Goal: Task Accomplishment & Management: Manage account settings

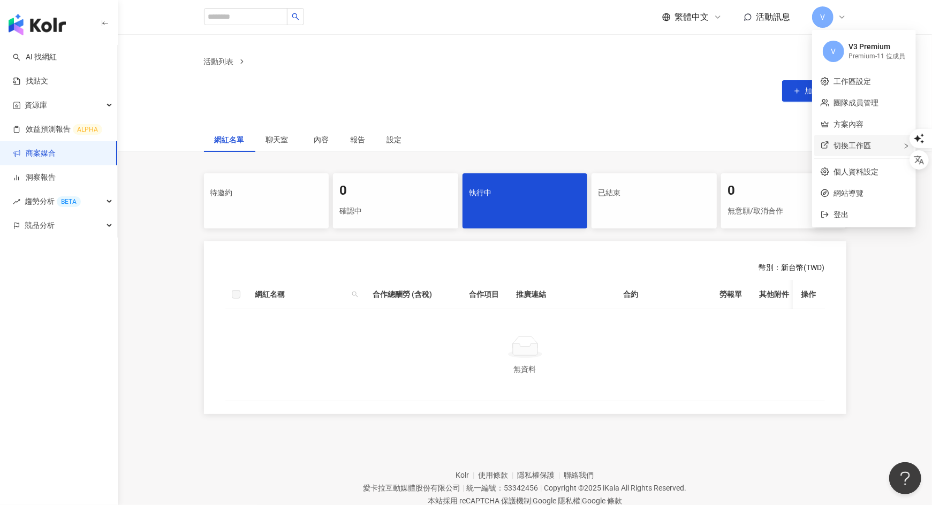
click at [853, 143] on span "切換工作區" at bounding box center [851, 145] width 37 height 9
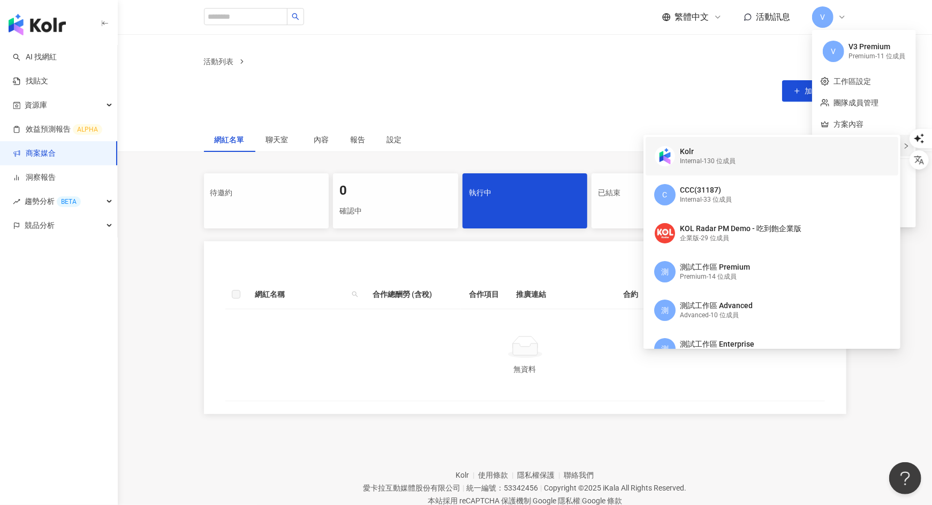
click at [712, 155] on div "Kolr" at bounding box center [708, 152] width 56 height 11
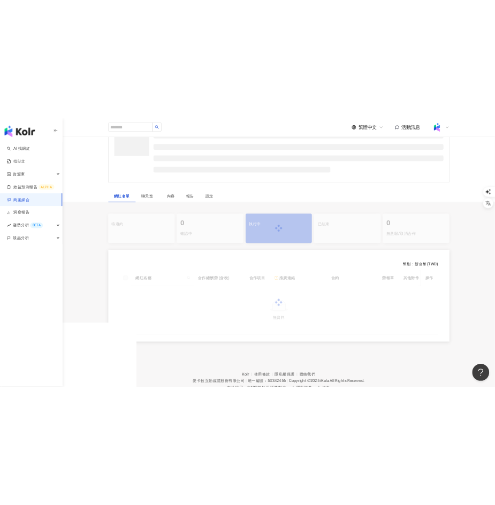
scroll to position [160, 0]
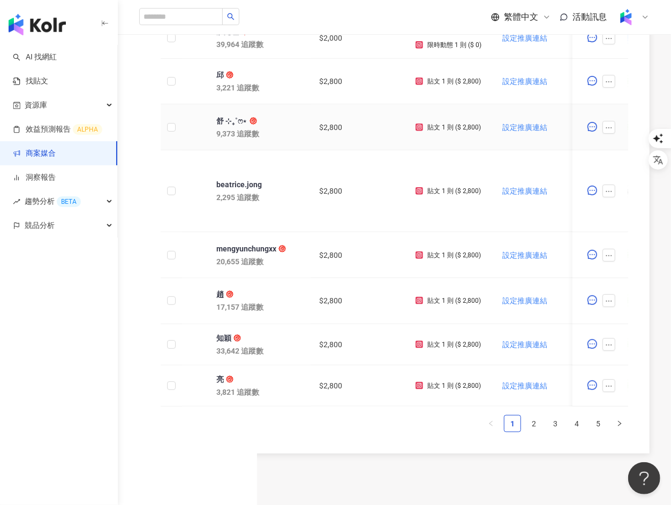
scroll to position [477, 0]
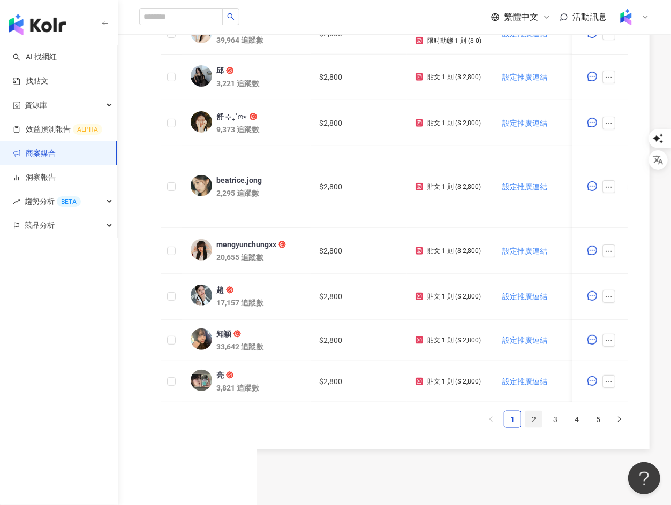
click at [495, 415] on link "2" at bounding box center [534, 420] width 16 height 16
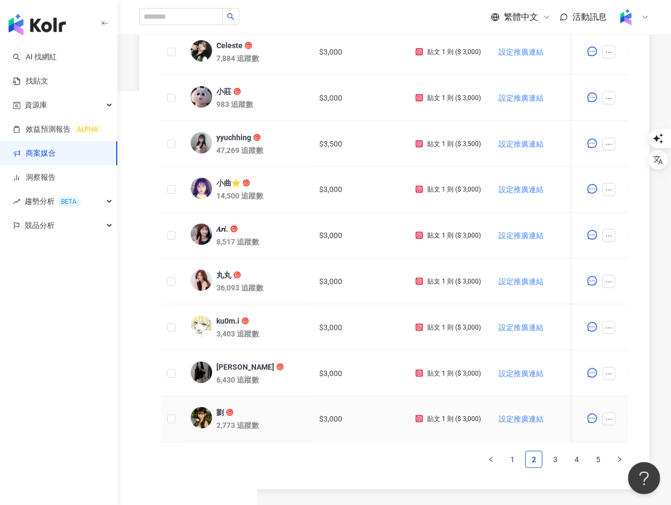
scroll to position [452, 0]
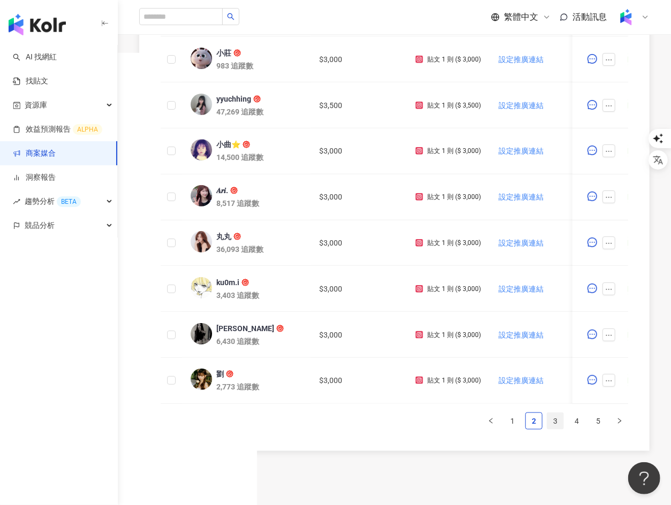
click at [495, 416] on link "3" at bounding box center [555, 421] width 16 height 16
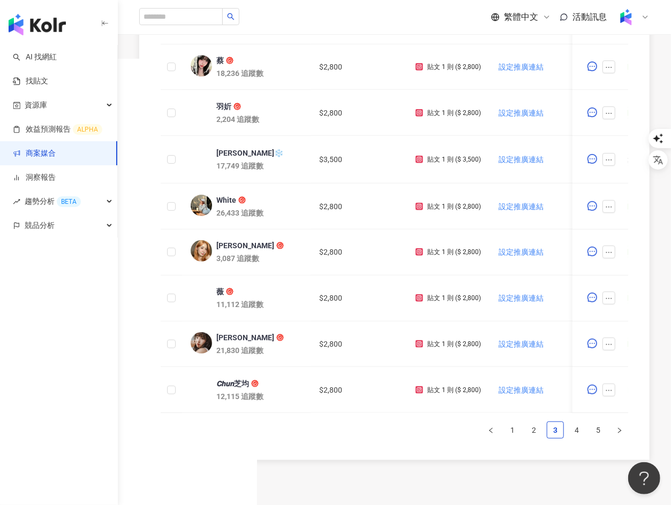
scroll to position [454, 0]
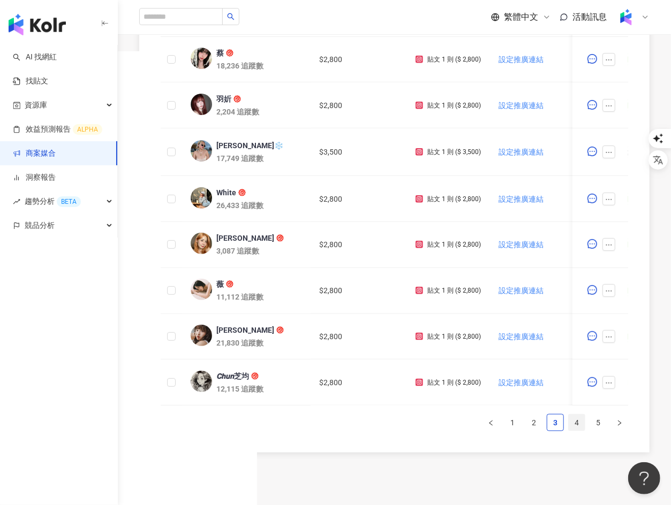
click at [495, 418] on link "4" at bounding box center [576, 423] width 16 height 16
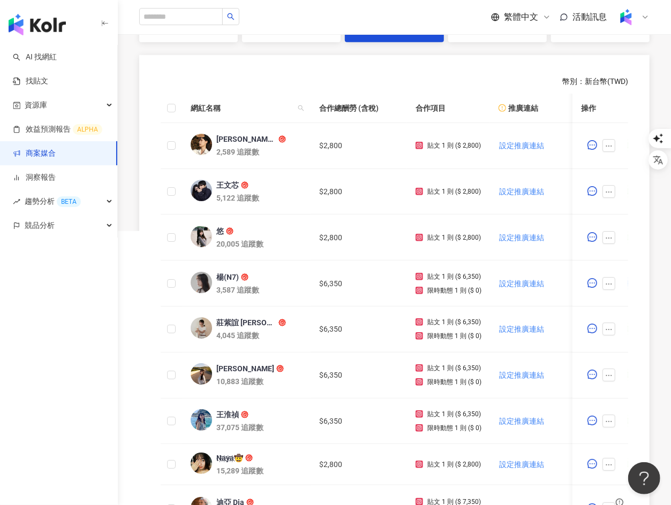
scroll to position [513, 0]
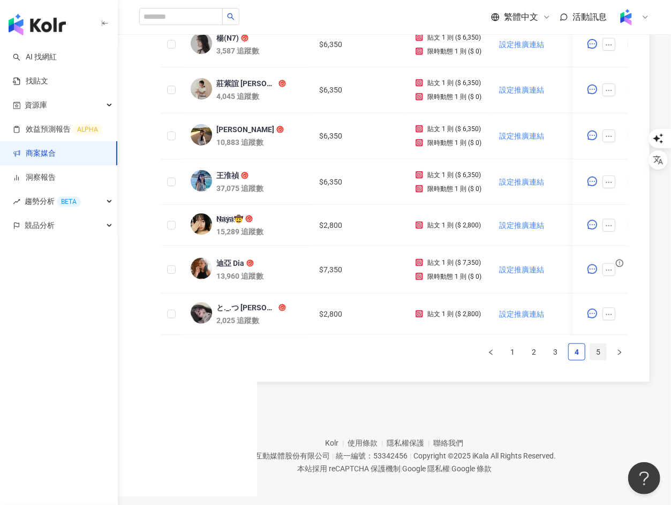
click at [495, 351] on link "5" at bounding box center [598, 352] width 16 height 16
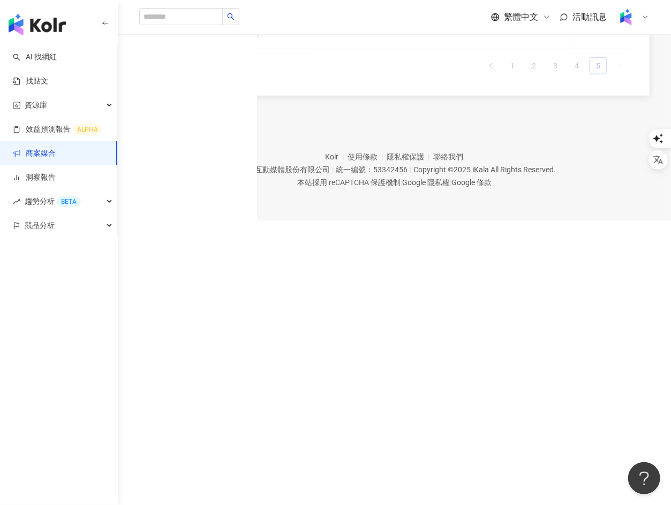
scroll to position [227, 0]
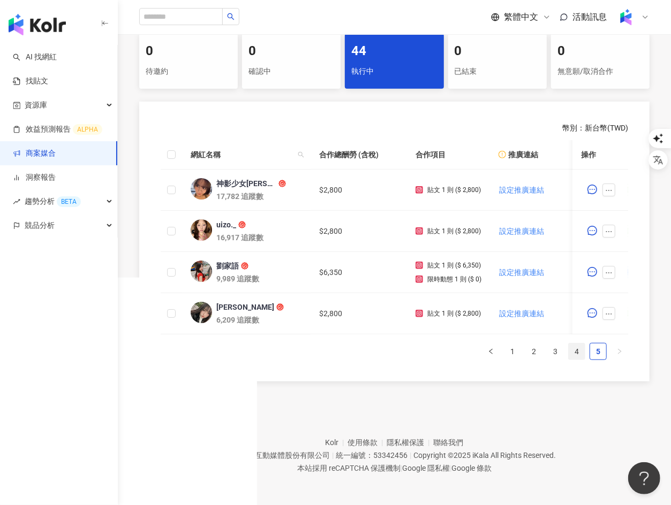
click at [495, 354] on link "4" at bounding box center [576, 352] width 16 height 16
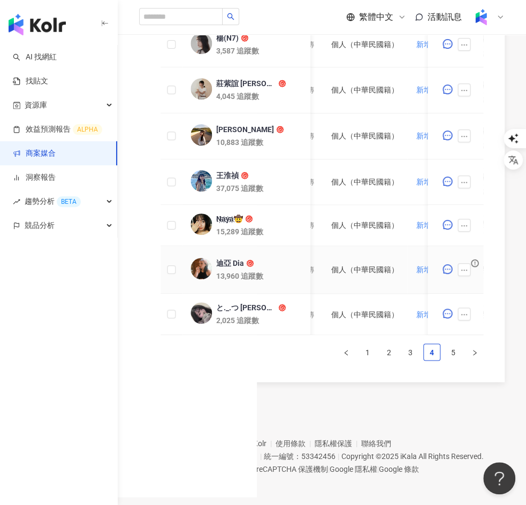
scroll to position [0, 748]
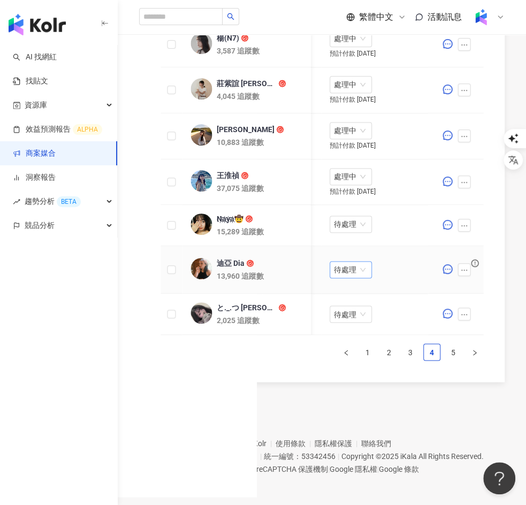
click at [344, 267] on span "待處理" at bounding box center [351, 270] width 34 height 16
click at [349, 308] on div "處理中" at bounding box center [352, 308] width 30 height 12
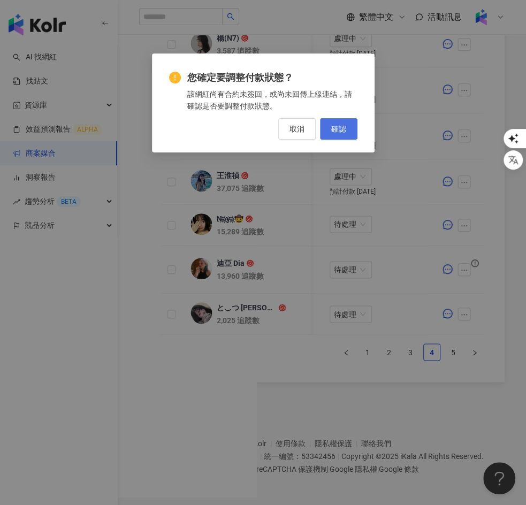
click at [350, 132] on button "確認" at bounding box center [338, 128] width 37 height 21
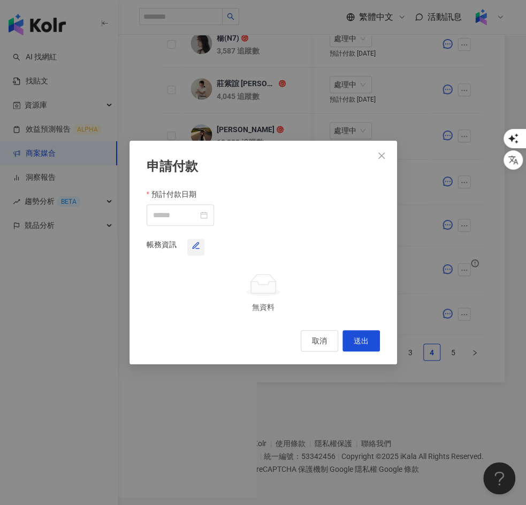
click at [199, 242] on icon "button" at bounding box center [196, 245] width 6 height 6
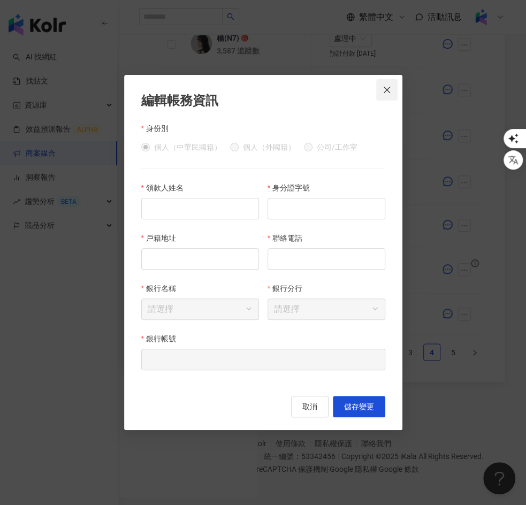
click at [386, 94] on button "Close" at bounding box center [386, 89] width 21 height 21
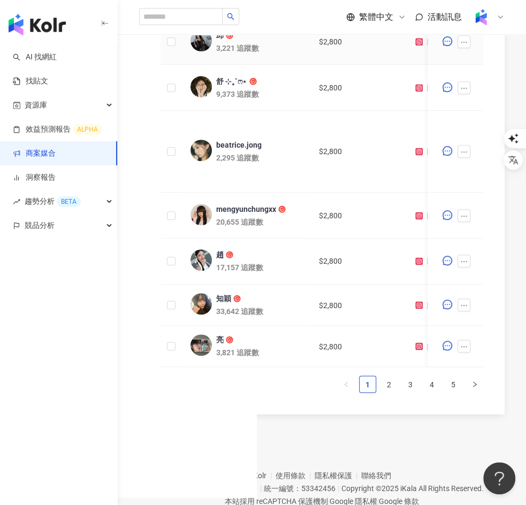
scroll to position [544, 0]
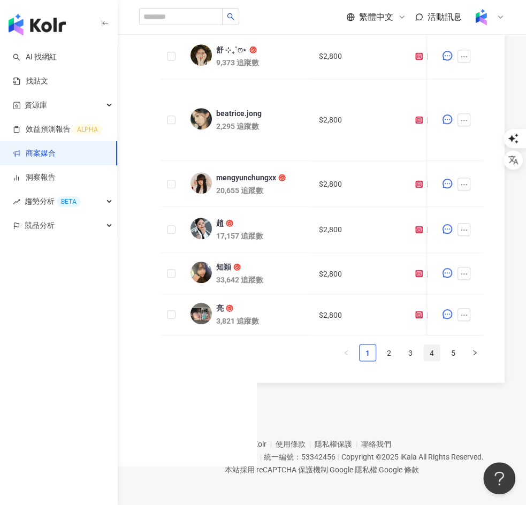
click at [435, 352] on link "4" at bounding box center [432, 353] width 16 height 16
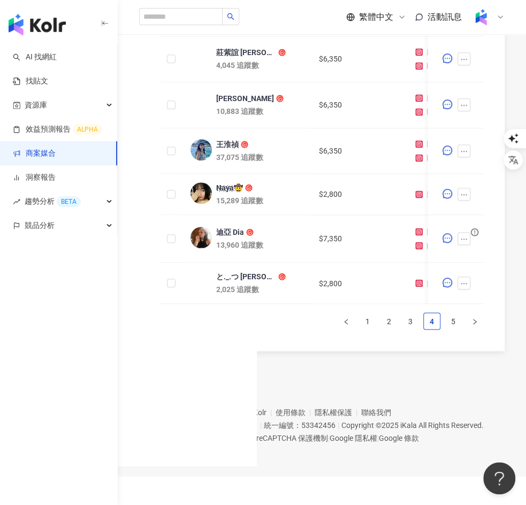
scroll to position [513, 0]
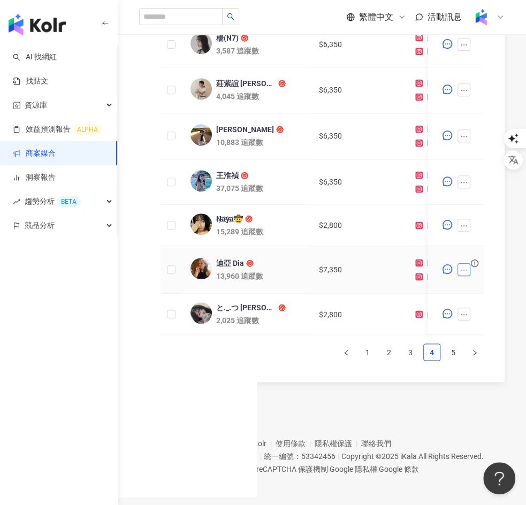
click at [466, 270] on icon "ellipsis" at bounding box center [464, 270] width 6 height 1
click at [492, 406] on footer "Kolr 使用條款 隱私權保護 聯絡我們 愛卡拉互動媒體股份有限公司 | 統一編號：53342456 | Copyright © 2025 iKala All…" at bounding box center [322, 448] width 408 height 119
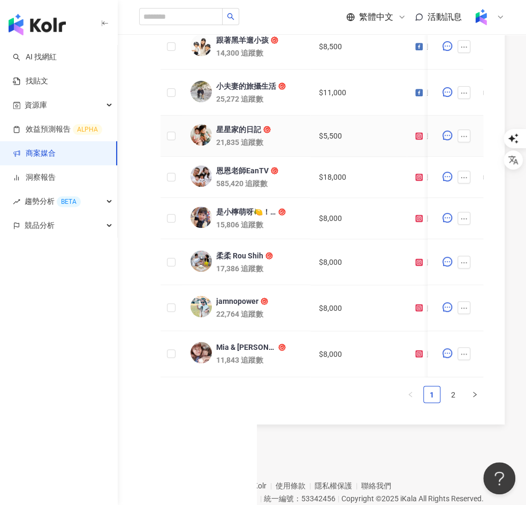
scroll to position [526, 0]
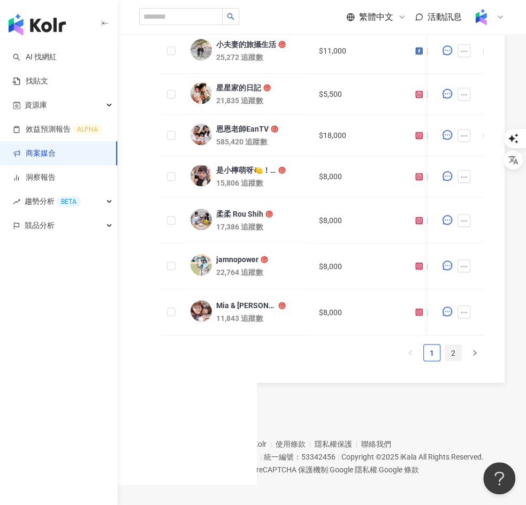
click at [453, 348] on link "2" at bounding box center [453, 353] width 16 height 16
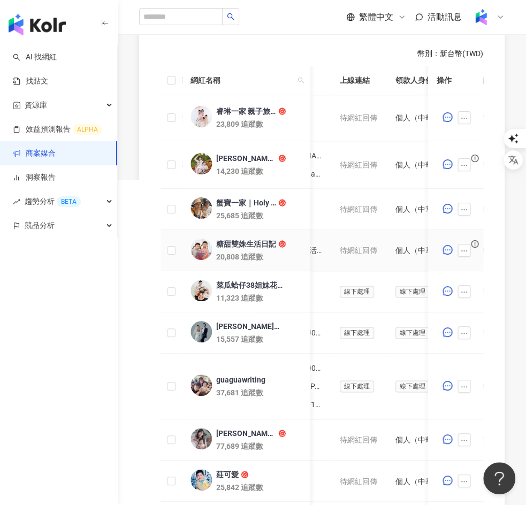
scroll to position [325, 0]
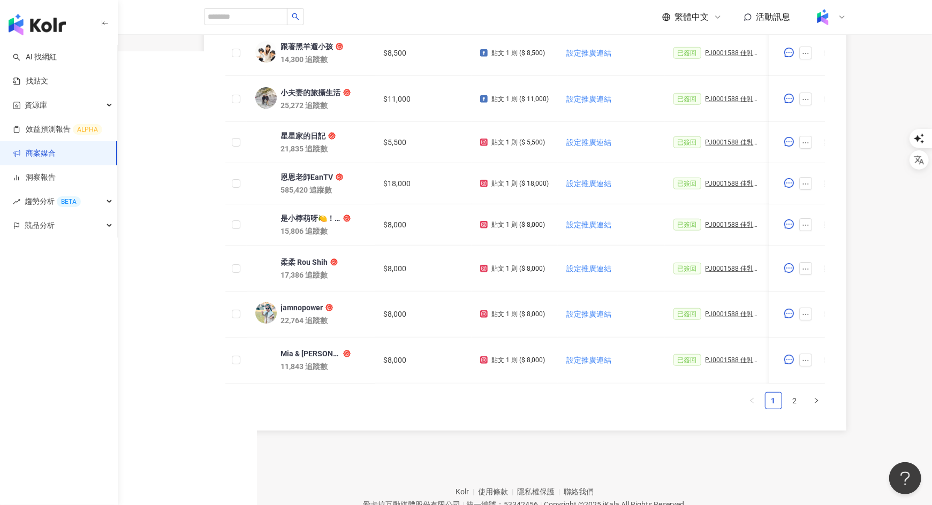
scroll to position [502, 0]
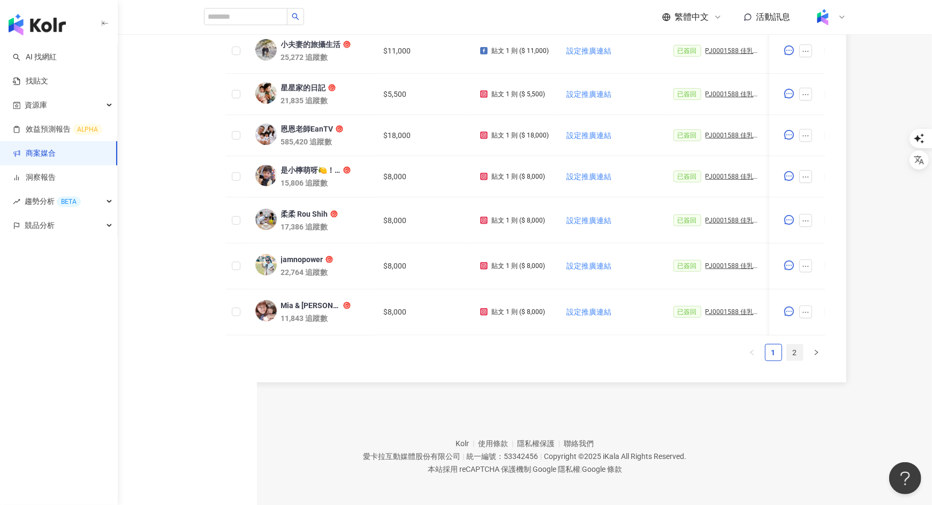
click at [795, 352] on link "2" at bounding box center [795, 353] width 16 height 16
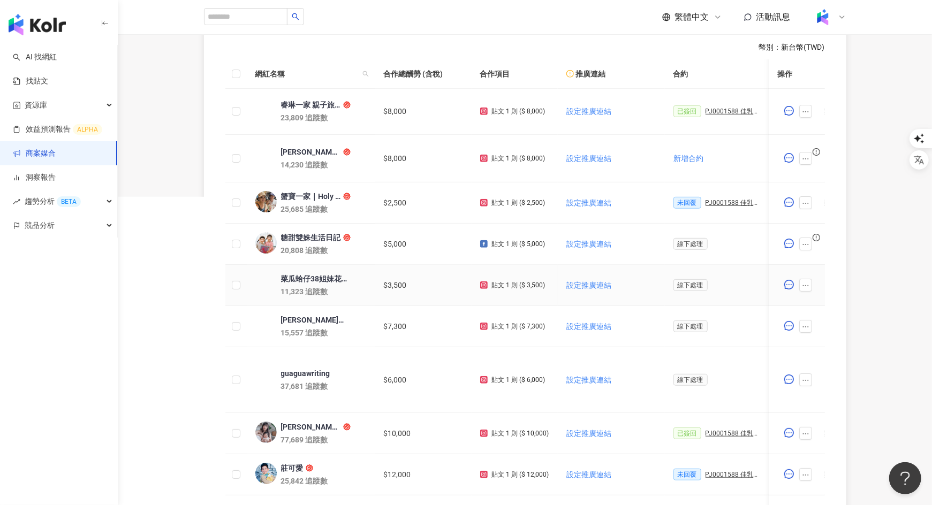
scroll to position [305, 0]
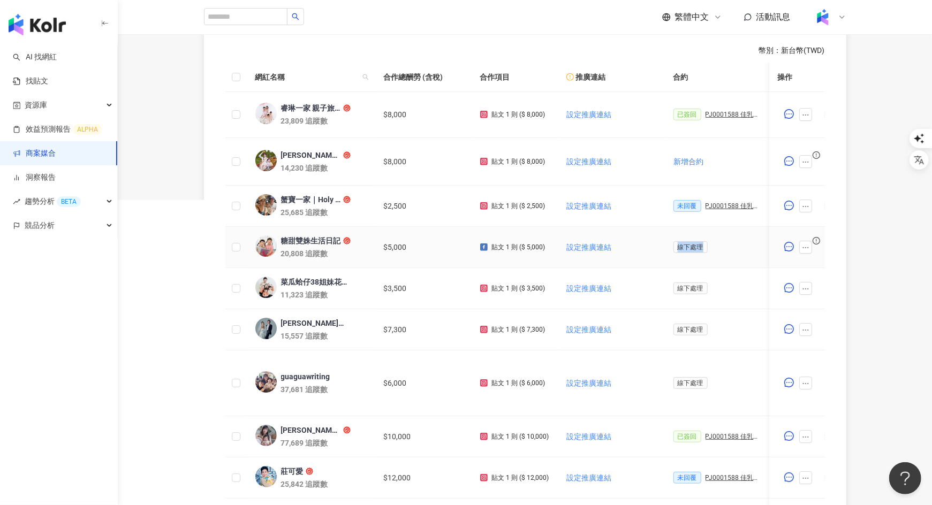
drag, startPoint x: 702, startPoint y: 249, endPoint x: 671, endPoint y: 249, distance: 30.5
click at [671, 249] on td "線下處理" at bounding box center [716, 247] width 103 height 41
click at [723, 254] on td "線下處理" at bounding box center [716, 247] width 103 height 41
drag, startPoint x: 702, startPoint y: 245, endPoint x: 677, endPoint y: 244, distance: 25.7
click at [677, 244] on span "線下處理" at bounding box center [690, 247] width 34 height 12
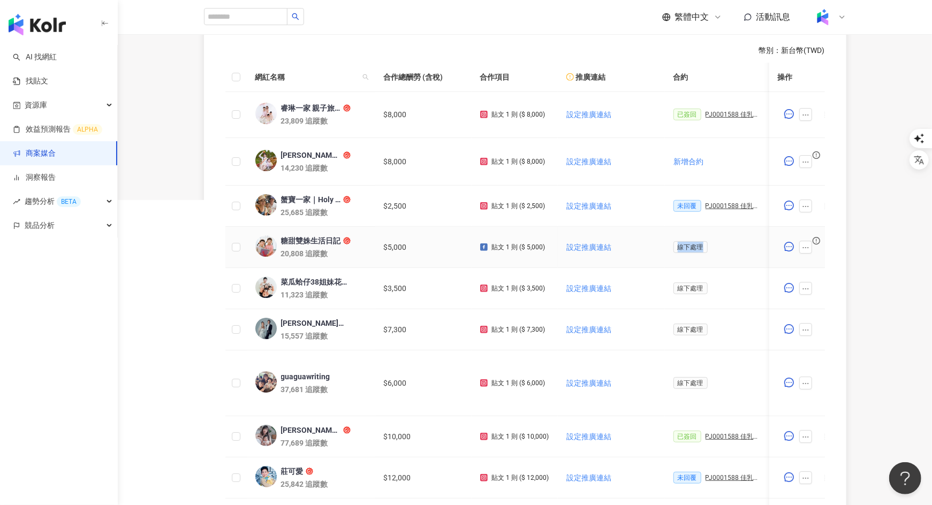
click at [701, 247] on span "線下處理" at bounding box center [690, 247] width 34 height 12
drag, startPoint x: 701, startPoint y: 248, endPoint x: 661, endPoint y: 248, distance: 40.1
click at [661, 248] on tr "糖甜雙姝生活日記 20,808 追蹤數 $5,000 貼文 1 則 ($ 5,000) 設定推廣連結 線下處理 線下處理 【勞報_糖甜雙姝生活日記】PJ000…" at bounding box center [762, 247] width 1075 height 41
click at [703, 246] on span "線下處理" at bounding box center [690, 247] width 34 height 12
drag, startPoint x: 703, startPoint y: 246, endPoint x: 675, endPoint y: 246, distance: 28.4
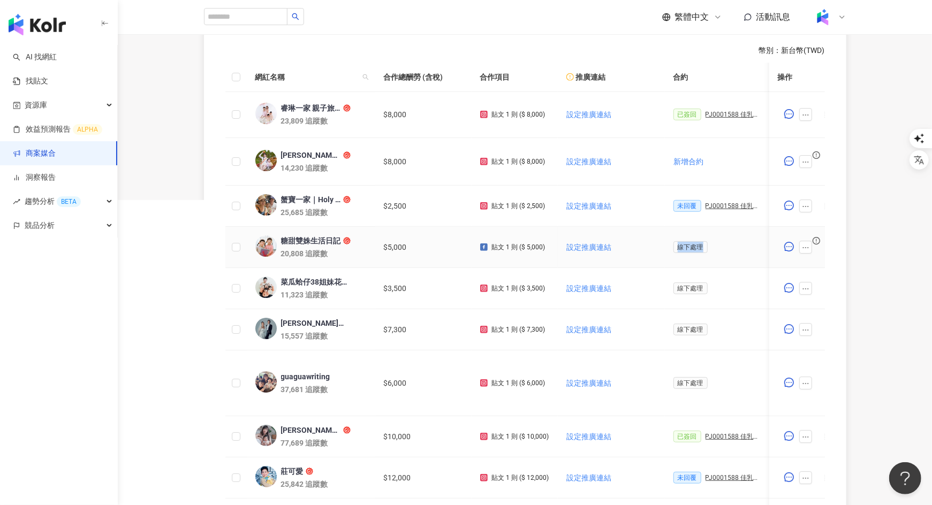
click at [675, 246] on span "線下處理" at bounding box center [690, 247] width 34 height 12
click at [681, 249] on span "線下處理" at bounding box center [690, 247] width 34 height 12
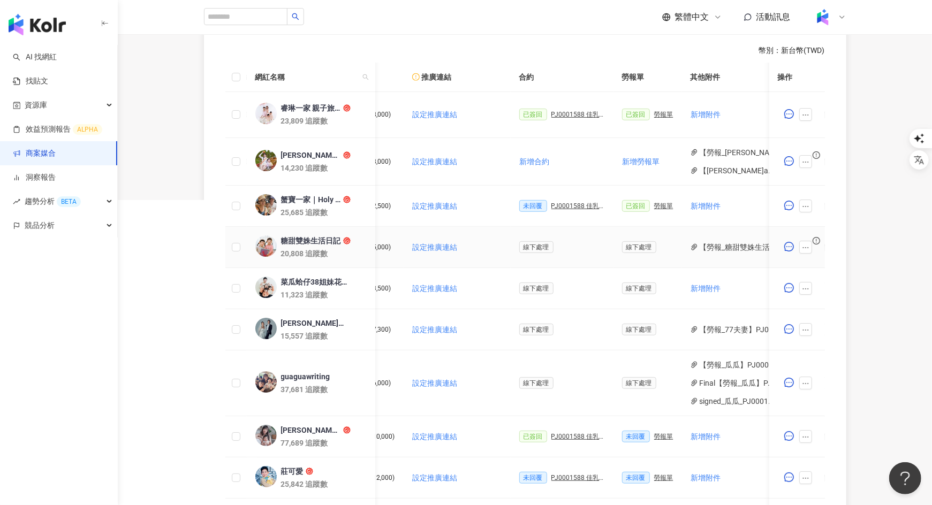
scroll to position [0, 0]
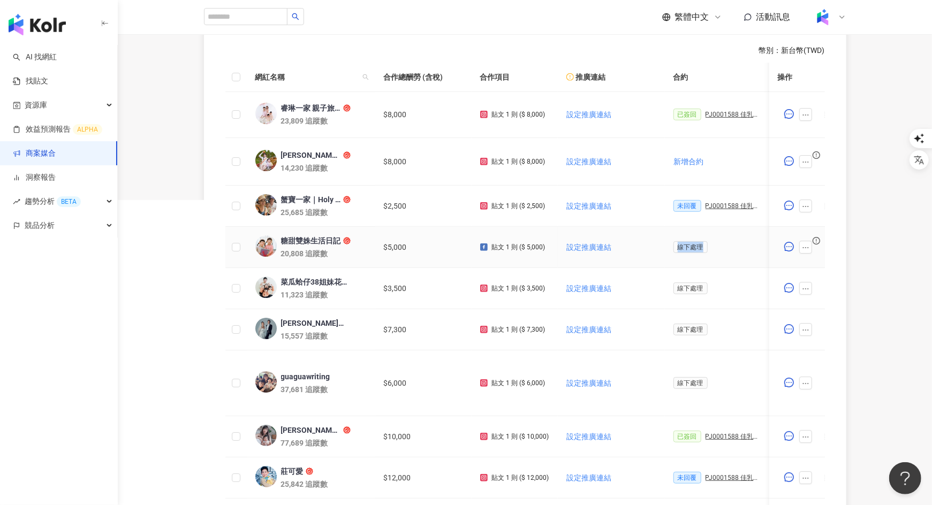
drag, startPoint x: 702, startPoint y: 247, endPoint x: 678, endPoint y: 247, distance: 24.6
click at [678, 247] on span "線下處理" at bounding box center [690, 247] width 34 height 12
click at [687, 254] on td "線下處理" at bounding box center [716, 247] width 103 height 41
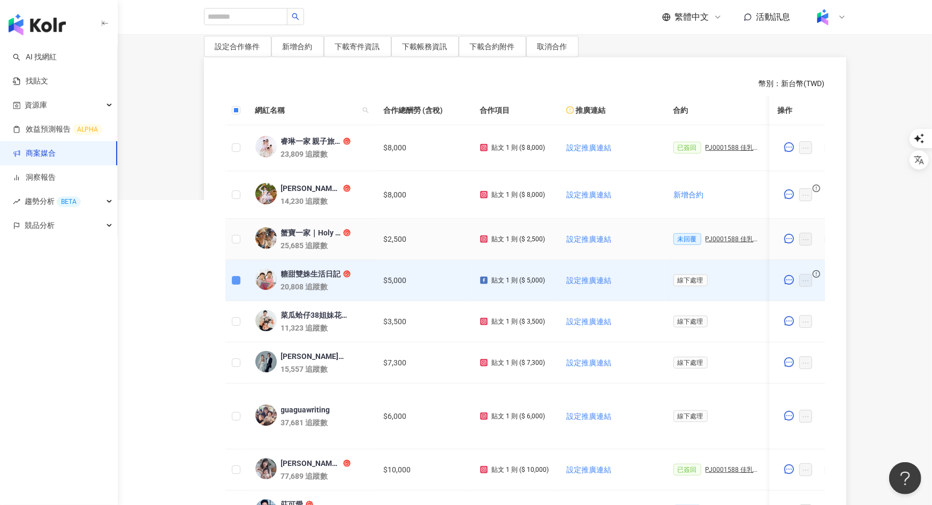
click at [235, 245] on td at bounding box center [235, 239] width 21 height 41
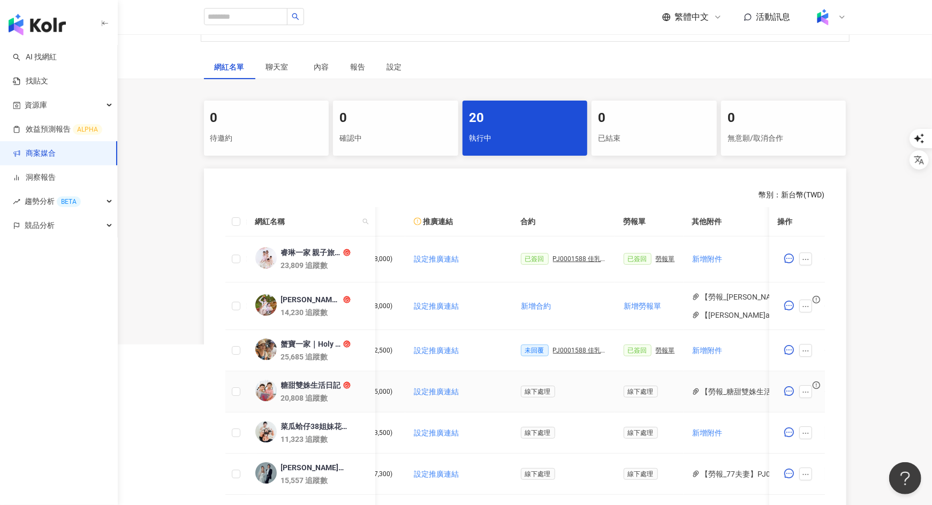
scroll to position [158, 0]
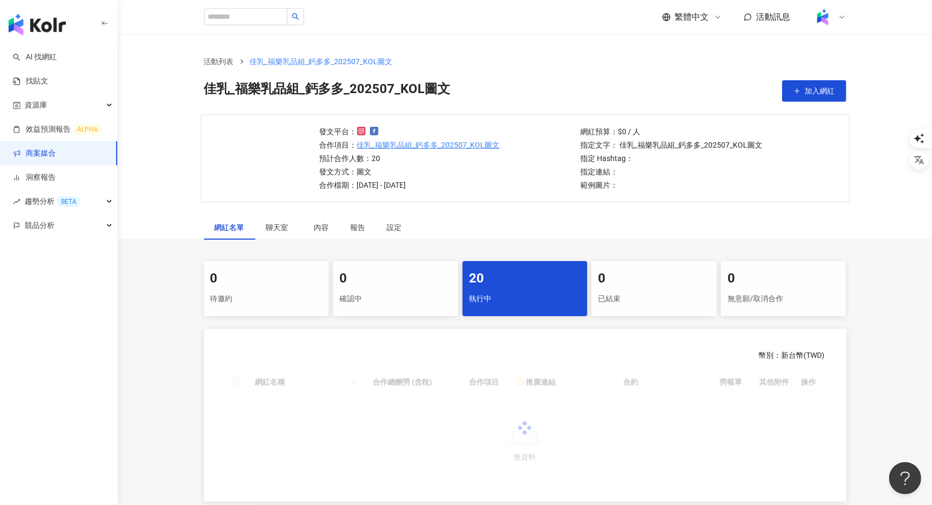
scroll to position [121, 0]
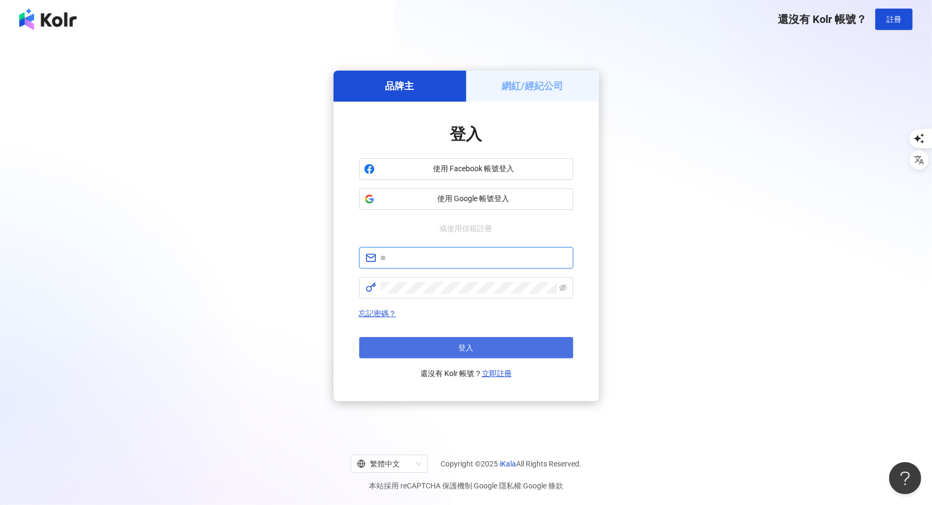
type input "**********"
click at [497, 343] on button "登入" at bounding box center [466, 347] width 214 height 21
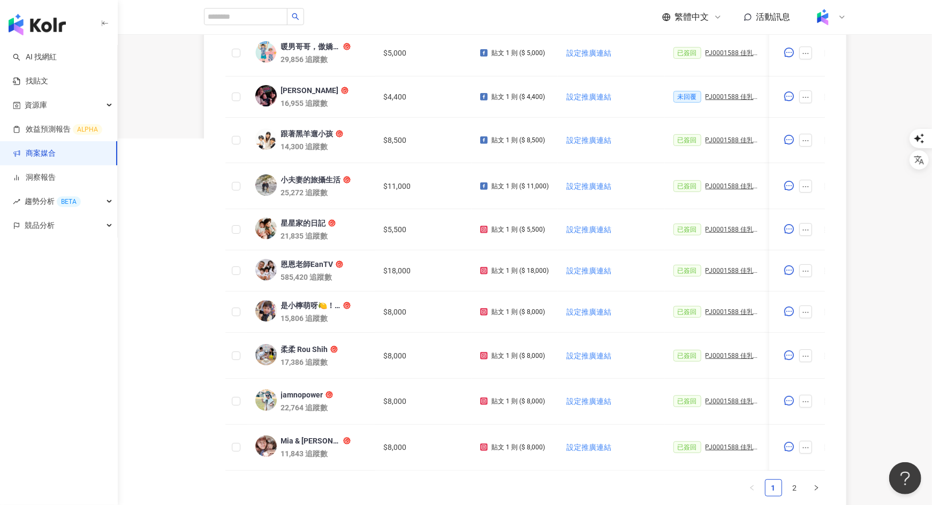
scroll to position [502, 0]
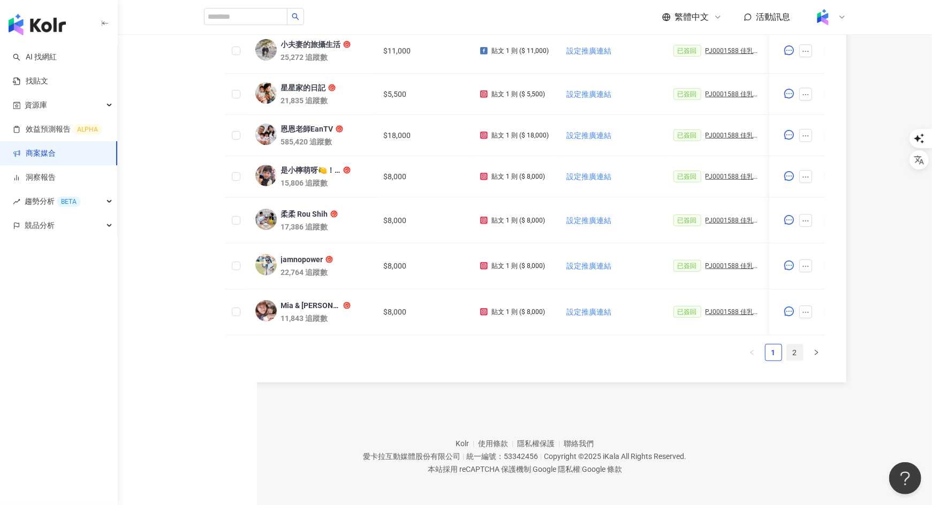
click at [799, 347] on link "2" at bounding box center [795, 353] width 16 height 16
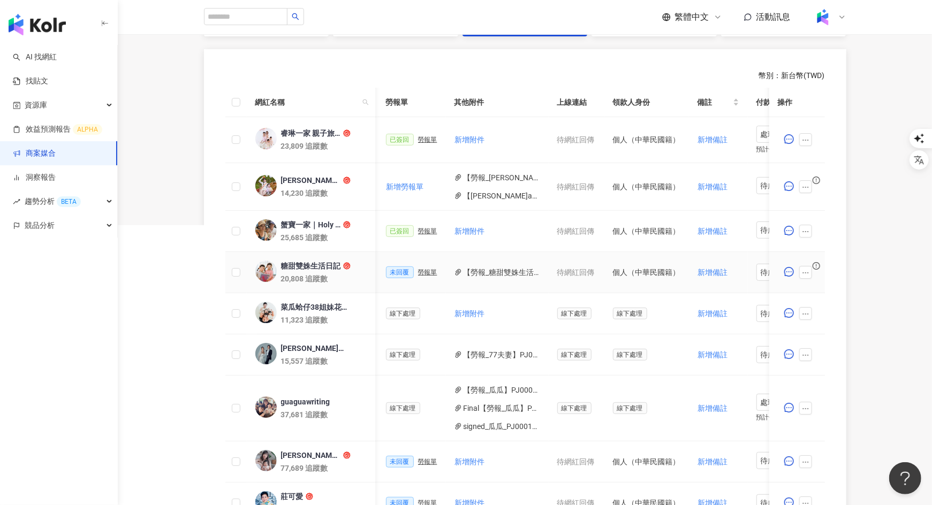
scroll to position [0, 474]
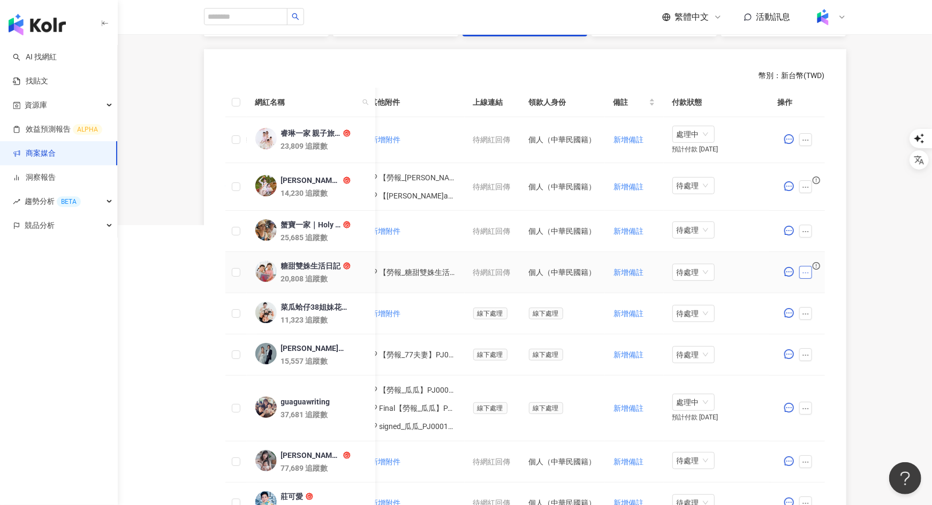
click at [806, 269] on icon "ellipsis" at bounding box center [805, 272] width 7 height 7
click at [435, 461] on td "新增附件" at bounding box center [413, 462] width 103 height 41
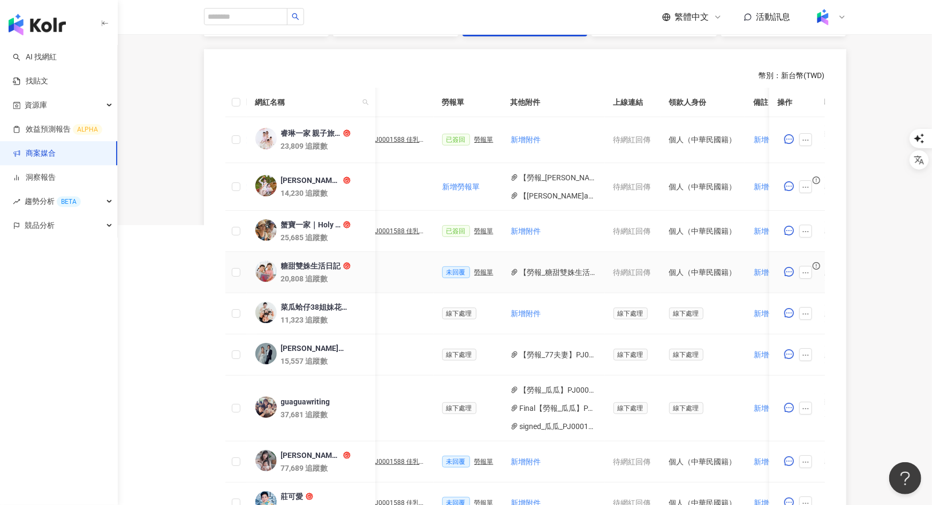
scroll to position [0, 236]
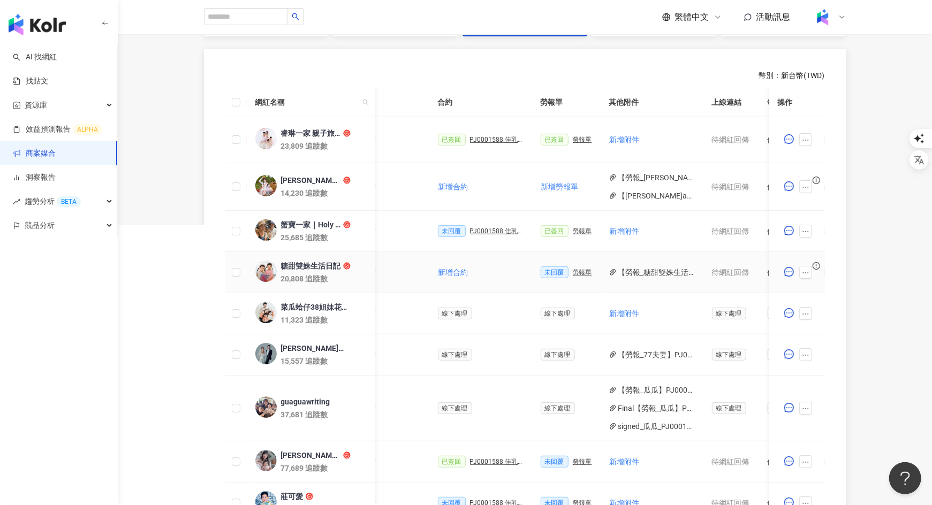
click at [583, 272] on div "勞報單" at bounding box center [582, 272] width 19 height 7
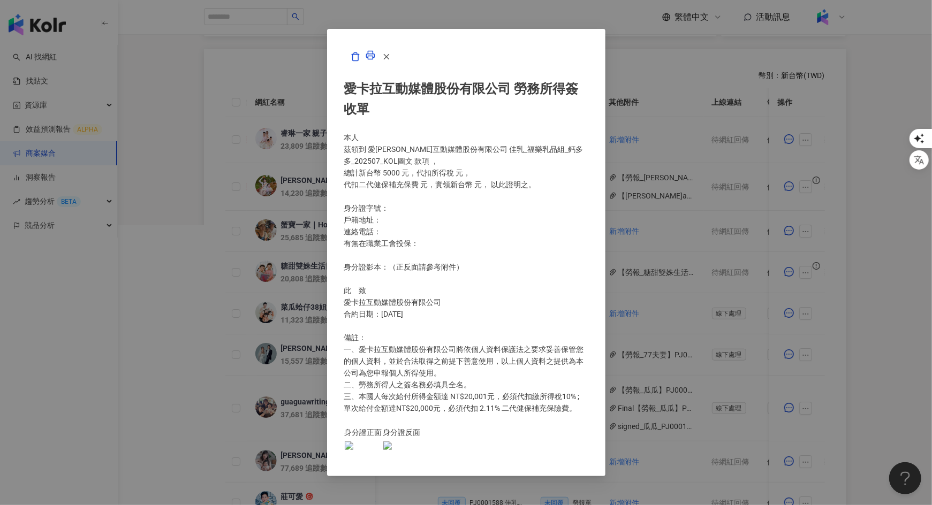
scroll to position [30, 0]
click at [733, 60] on div "愛卡拉互動媒體股份有限公司 勞務所得簽收單 本人 茲領到 愛卡拉互動媒體股份有限公司 佳乳_福樂乳品組_鈣多多_202507_KOL圖文 款項 ， 總計新台幣…" at bounding box center [466, 252] width 932 height 505
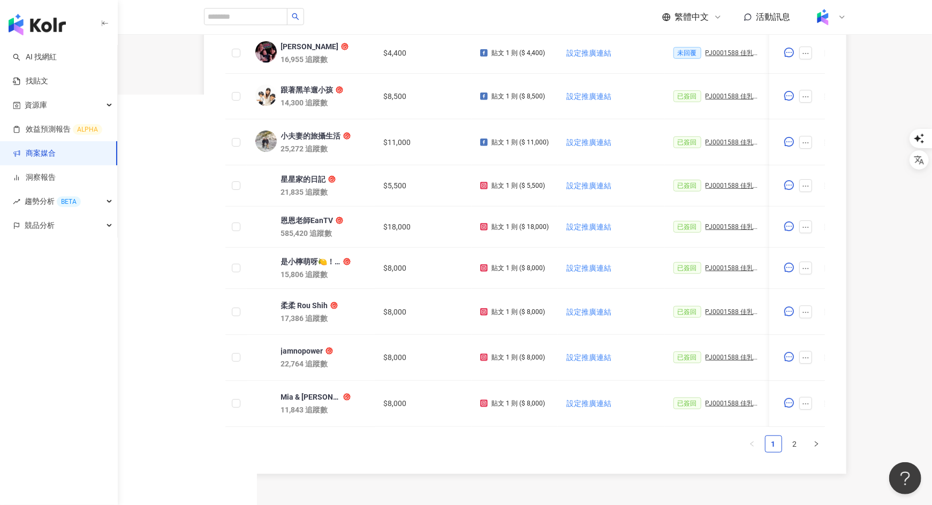
scroll to position [494, 0]
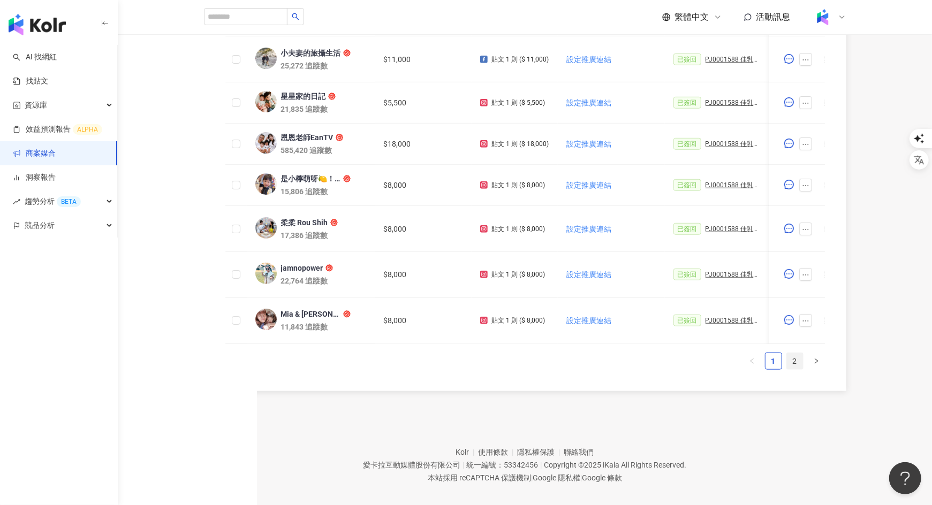
click at [795, 362] on link "2" at bounding box center [795, 361] width 16 height 16
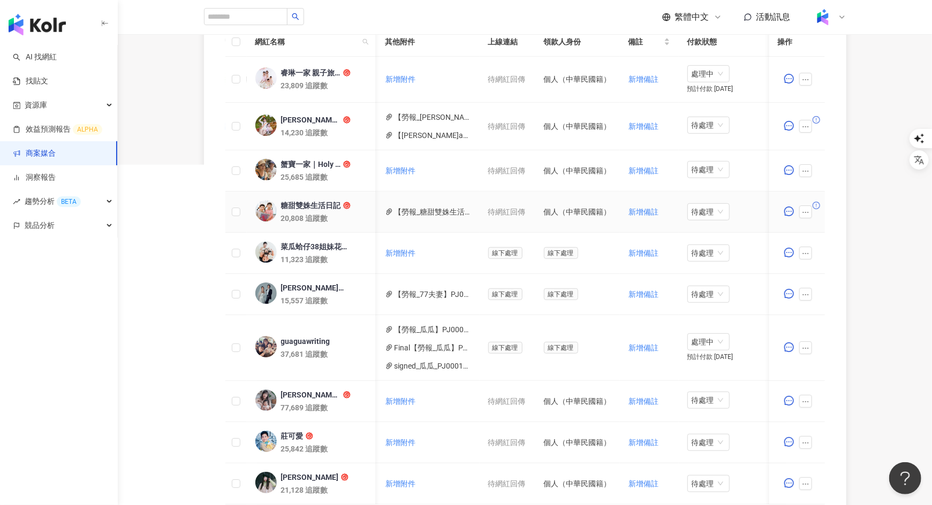
scroll to position [0, 474]
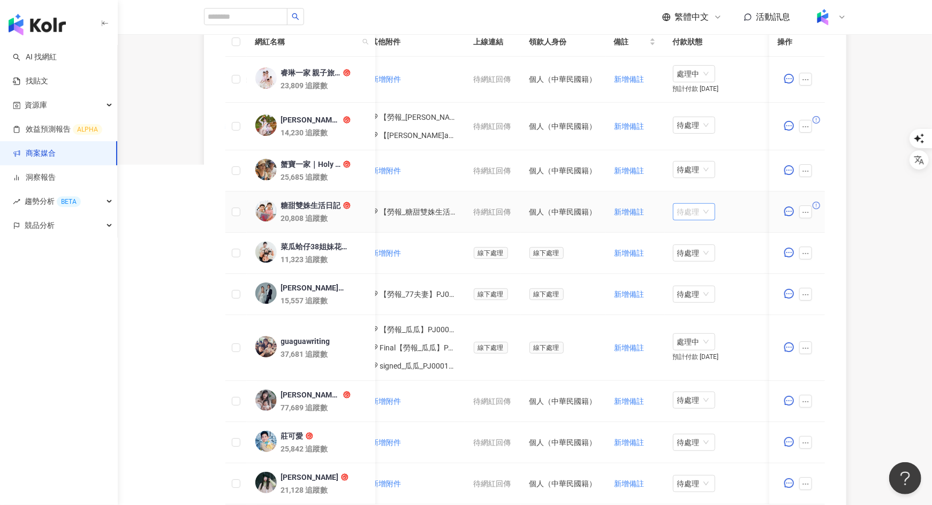
click at [687, 210] on span "待處理" at bounding box center [694, 212] width 34 height 16
click at [694, 247] on div "處理中" at bounding box center [695, 251] width 30 height 12
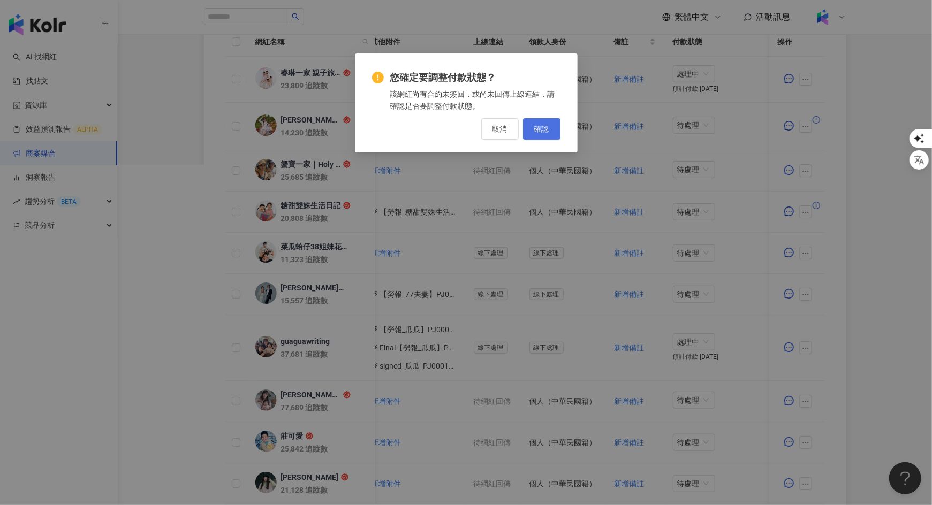
click at [551, 126] on button "確認" at bounding box center [541, 128] width 37 height 21
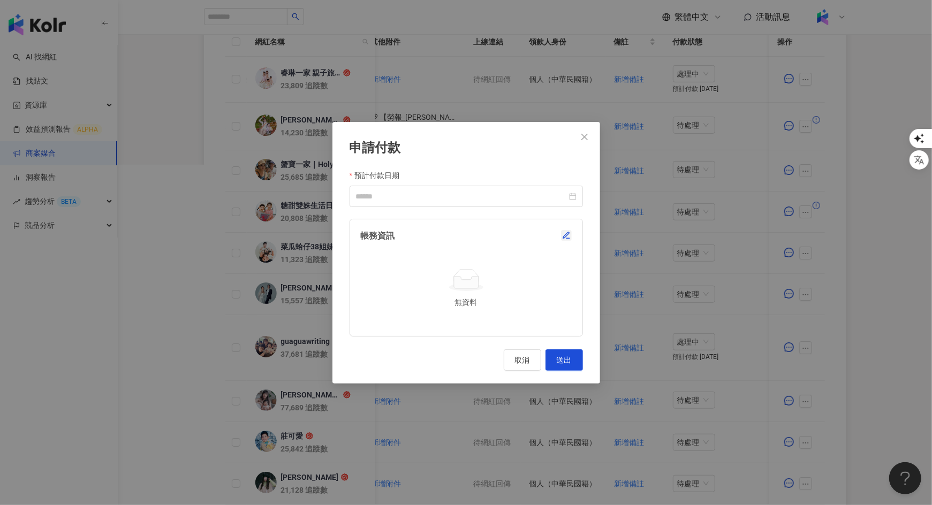
click at [568, 236] on icon "button" at bounding box center [566, 235] width 9 height 9
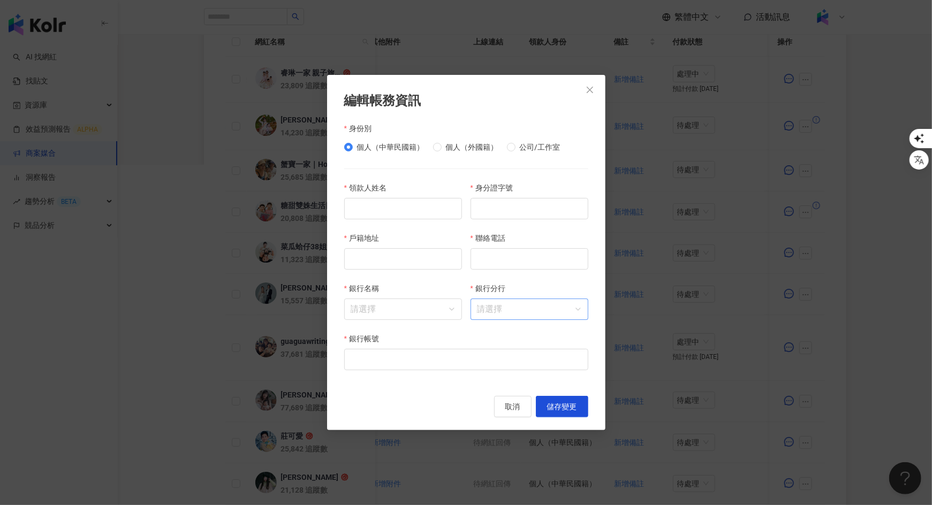
click at [526, 314] on input "銀行分行" at bounding box center [529, 309] width 105 height 20
click at [739, 270] on div "編輯帳務資訊 身份別 個人（中華民國籍） 個人（[DEMOGRAPHIC_DATA]） 公司/工作室 領款人姓名 身分證字號 戶籍地址 聯絡電話 銀行名稱 請…" at bounding box center [466, 252] width 932 height 505
click at [687, 226] on div "編輯帳務資訊 身份別 個人（中華民國籍） 個人（[DEMOGRAPHIC_DATA]） 公司/工作室 領款人姓名 身分證字號 戶籍地址 聯絡電話 銀行名稱 請…" at bounding box center [466, 252] width 932 height 505
click at [511, 418] on div "編輯帳務資訊 身份別 個人（中華民國籍） 個人（[DEMOGRAPHIC_DATA]） 公司/工作室 領款人姓名 身分證字號 戶籍地址 聯絡電話 銀行名稱 請…" at bounding box center [466, 253] width 278 height 356
click at [505, 412] on button "取消" at bounding box center [512, 406] width 37 height 21
